Goal: Find specific page/section: Find specific page/section

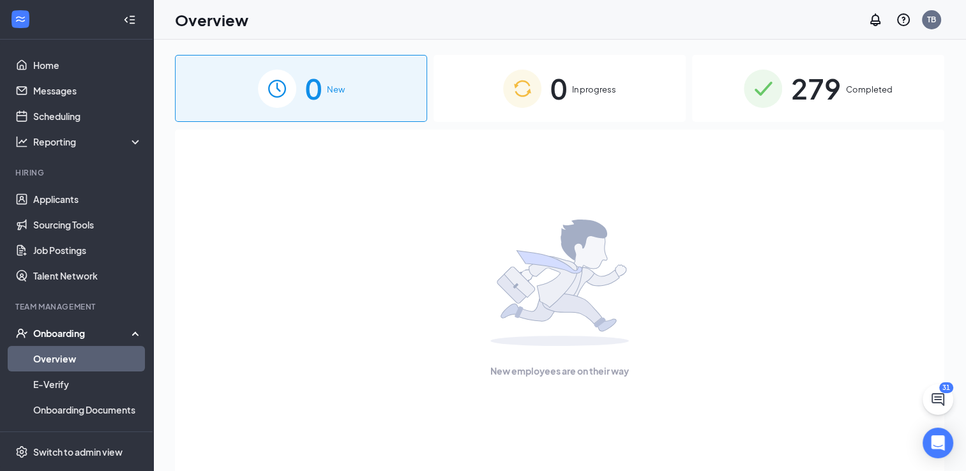
click at [373, 116] on div "0 New" at bounding box center [301, 88] width 252 height 67
click at [768, 91] on img at bounding box center [763, 89] width 38 height 38
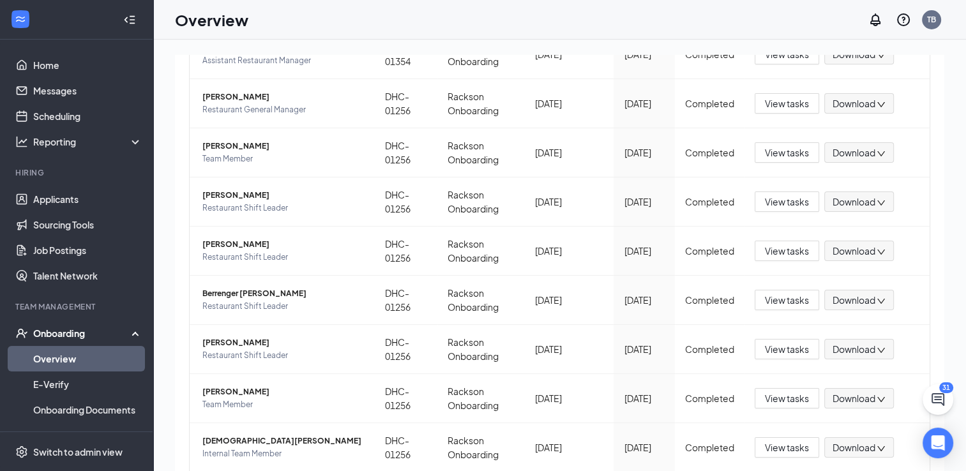
scroll to position [291, 0]
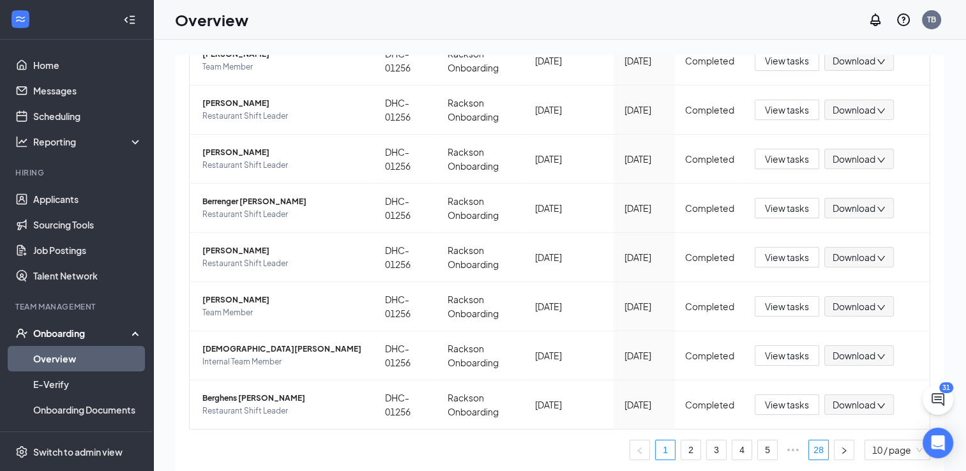
click at [811, 451] on link "28" at bounding box center [818, 450] width 19 height 19
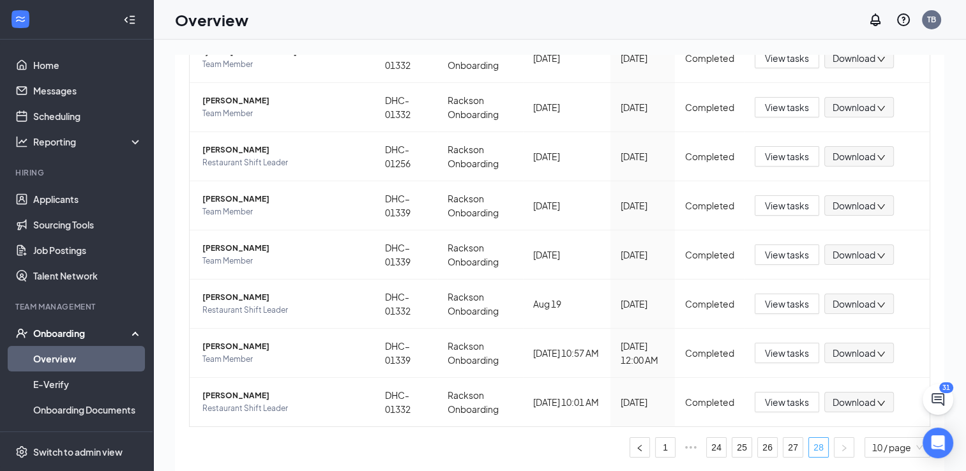
scroll to position [243, 0]
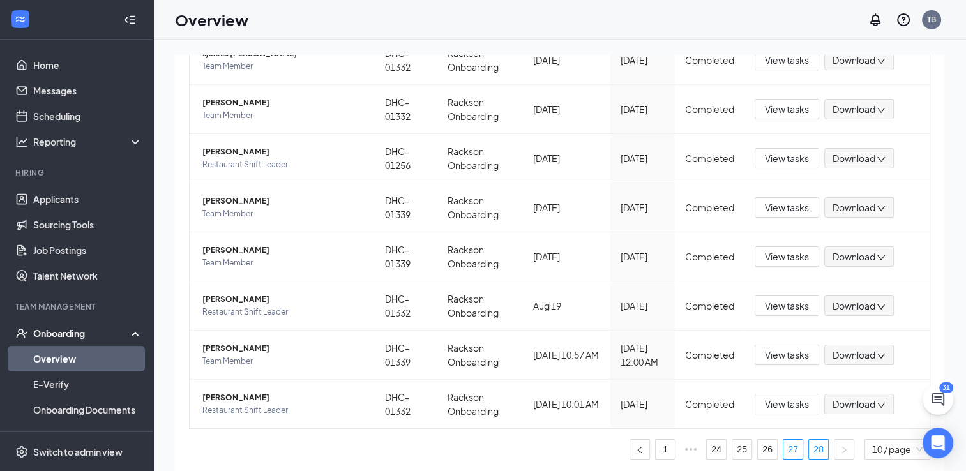
click at [783, 442] on link "27" at bounding box center [792, 449] width 19 height 19
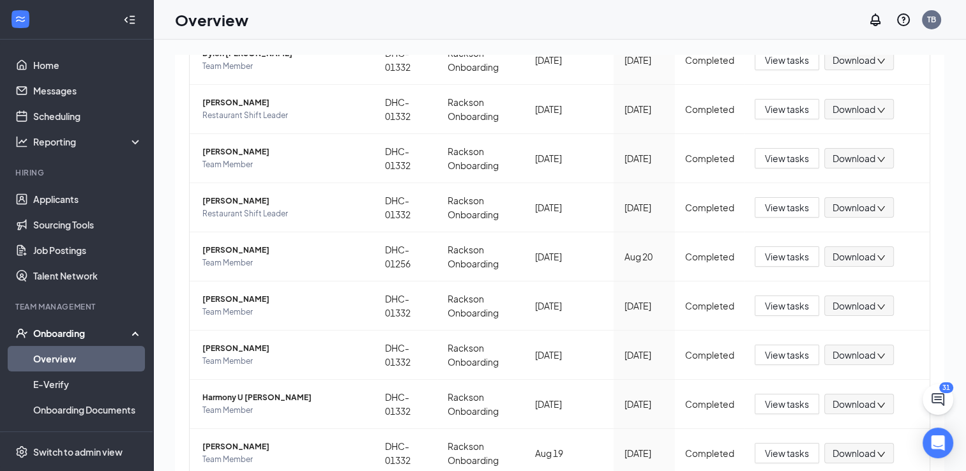
drag, startPoint x: 944, startPoint y: 268, endPoint x: 932, endPoint y: 296, distance: 31.2
drag, startPoint x: 932, startPoint y: 296, endPoint x: 527, endPoint y: 10, distance: 496.2
click at [527, 10] on div "Overview TB" at bounding box center [559, 20] width 813 height 40
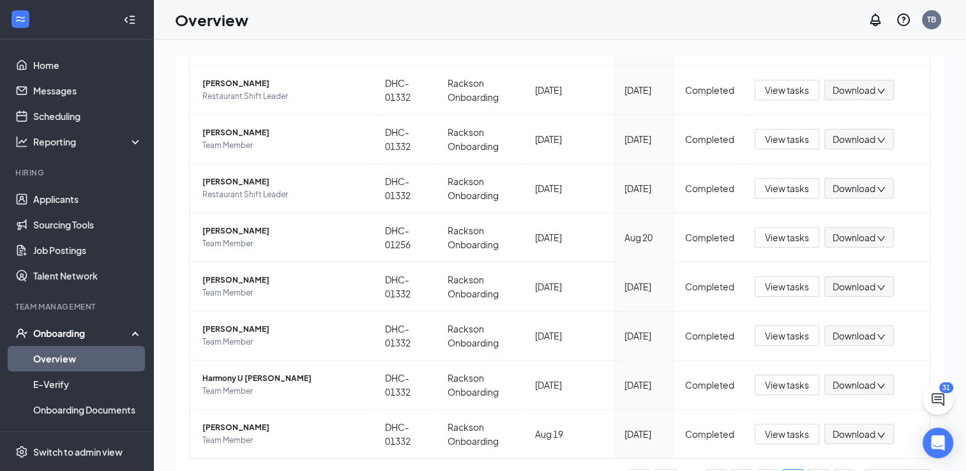
scroll to position [291, 0]
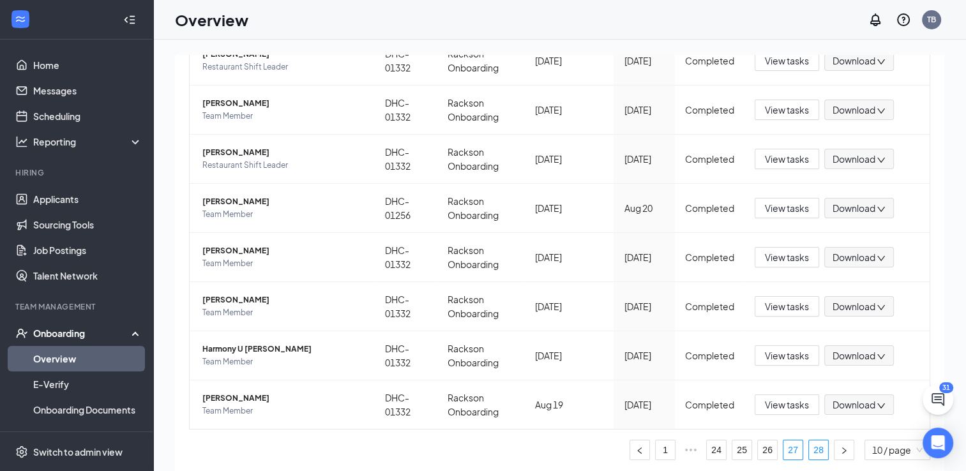
click at [815, 450] on link "28" at bounding box center [818, 450] width 19 height 19
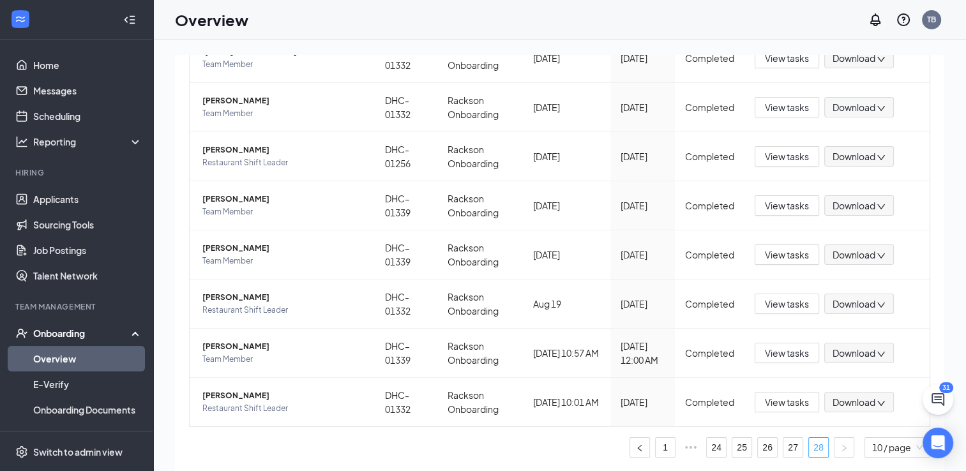
scroll to position [243, 0]
